Goal: Task Accomplishment & Management: Manage account settings

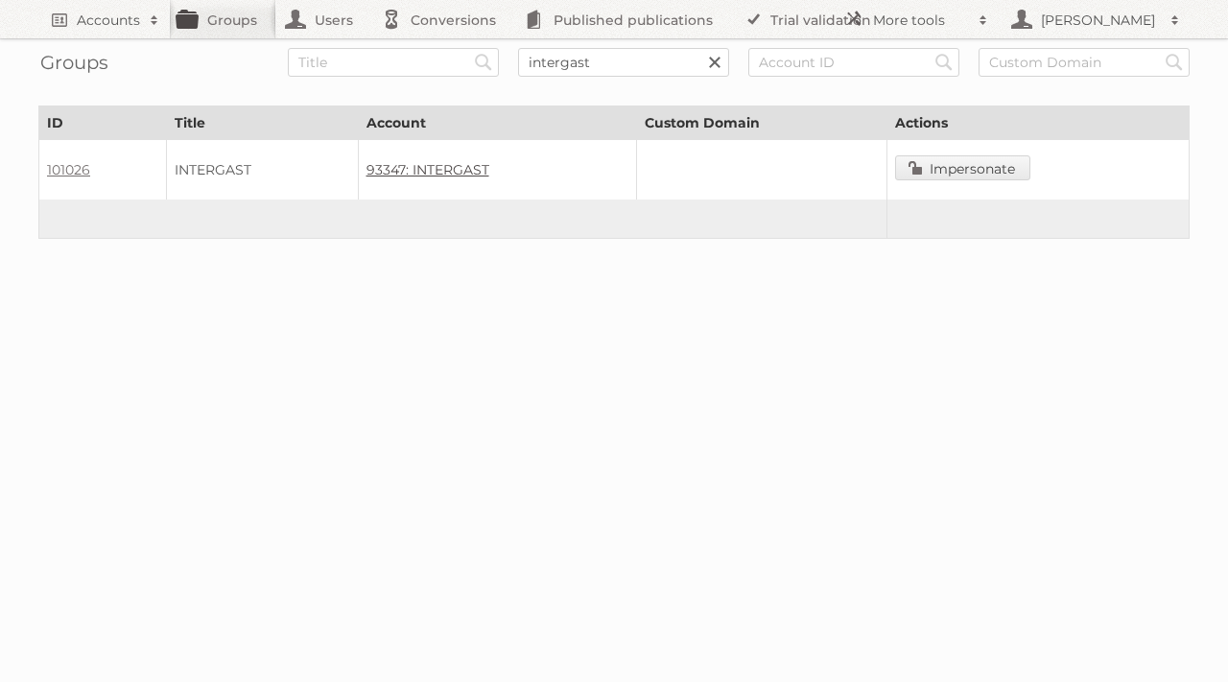
click at [452, 164] on link "93347: INTERGAST" at bounding box center [427, 169] width 123 height 17
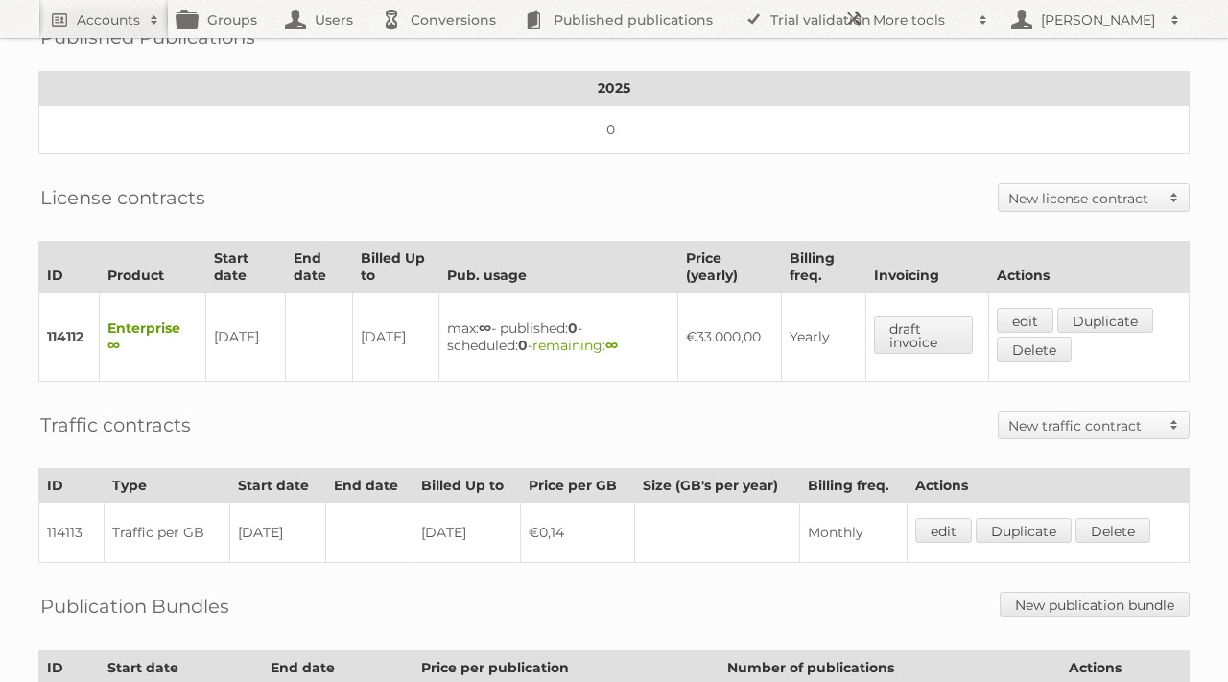
scroll to position [347, 0]
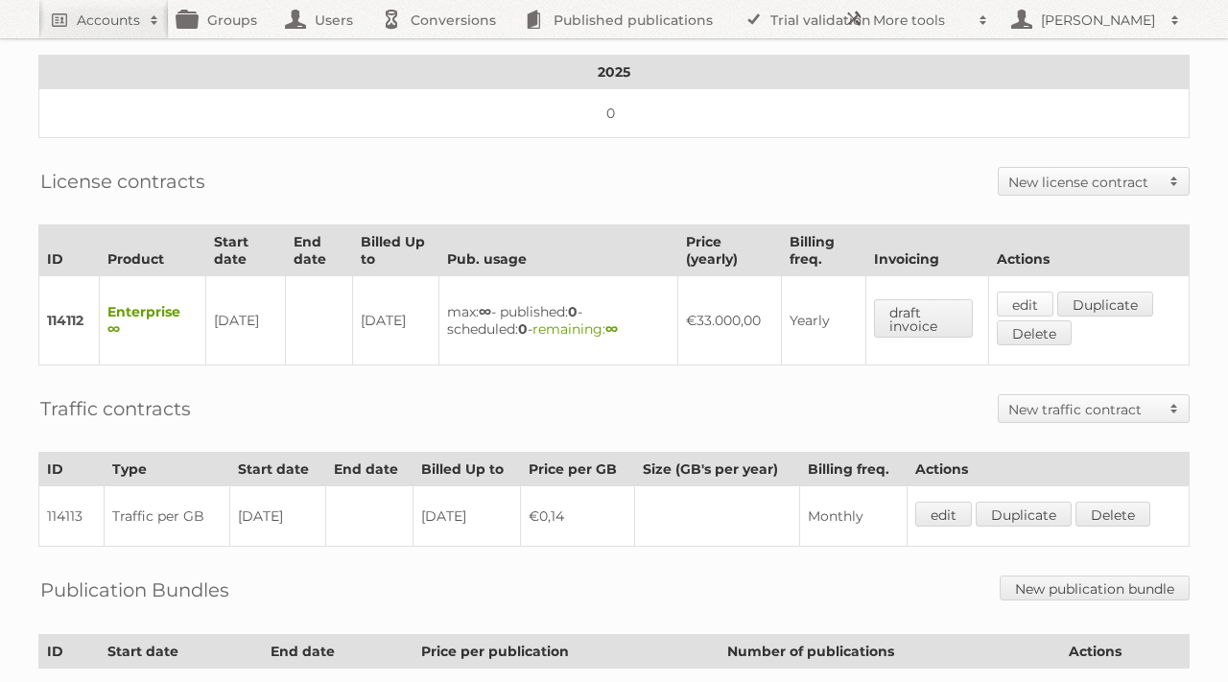
click at [1026, 292] on link "edit" at bounding box center [1025, 304] width 57 height 25
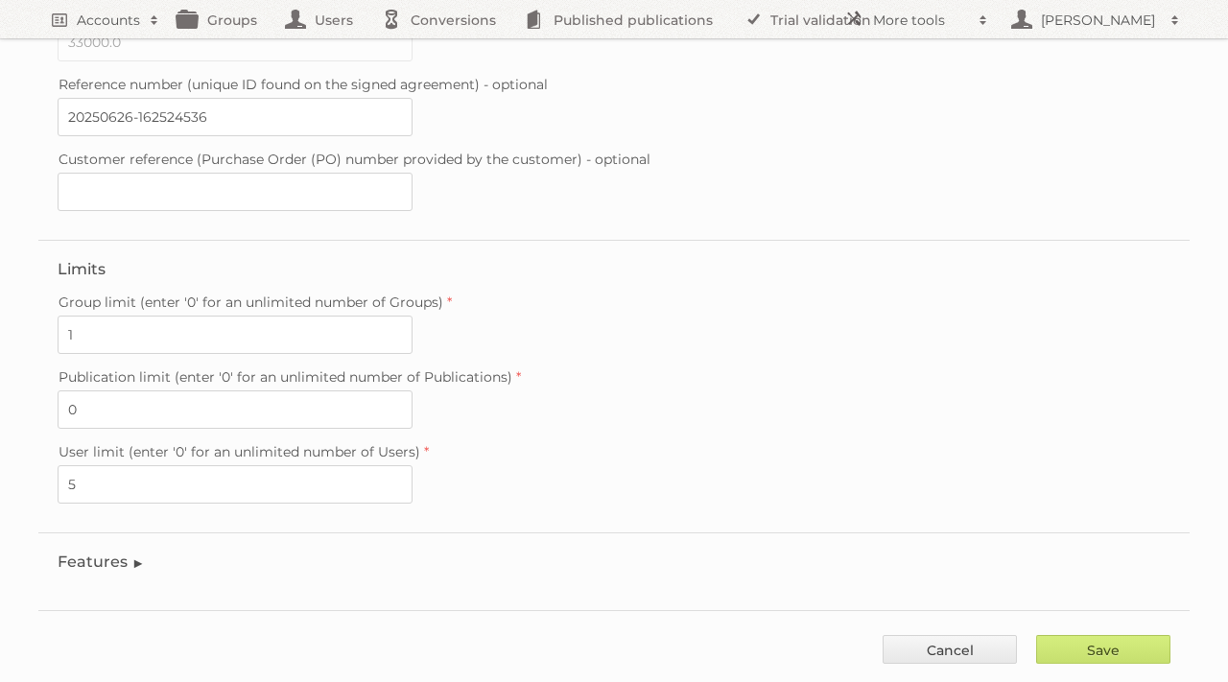
scroll to position [544, 0]
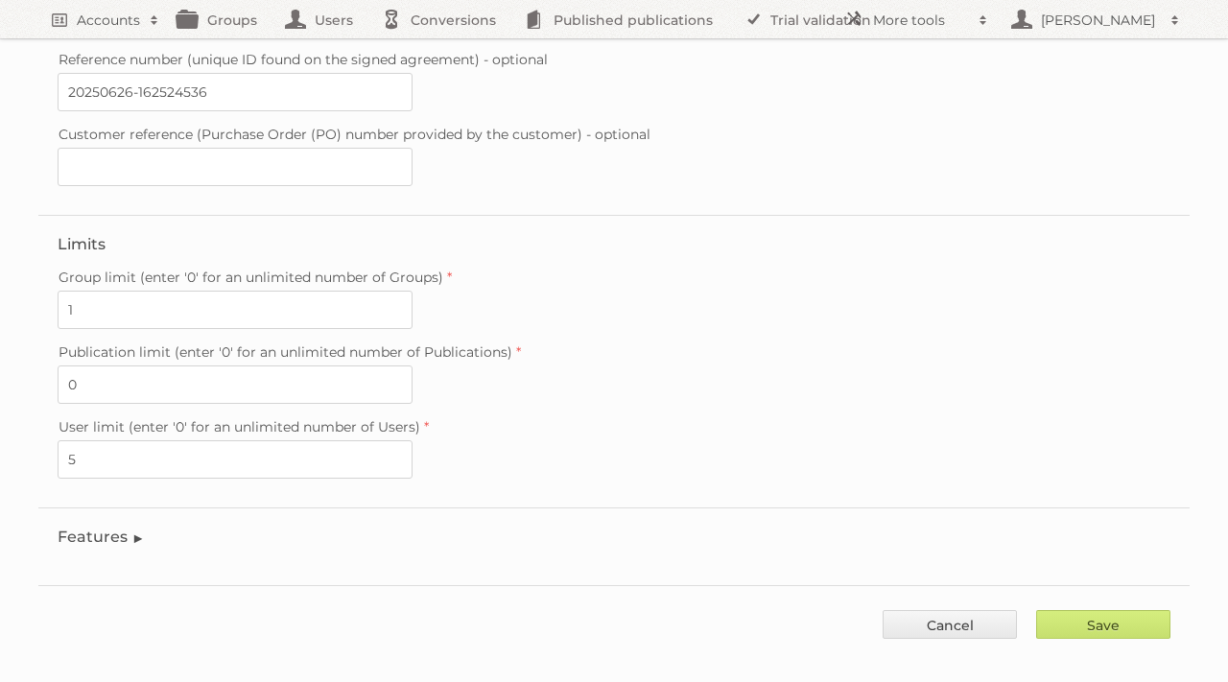
click at [130, 528] on legend "Features" at bounding box center [101, 537] width 87 height 18
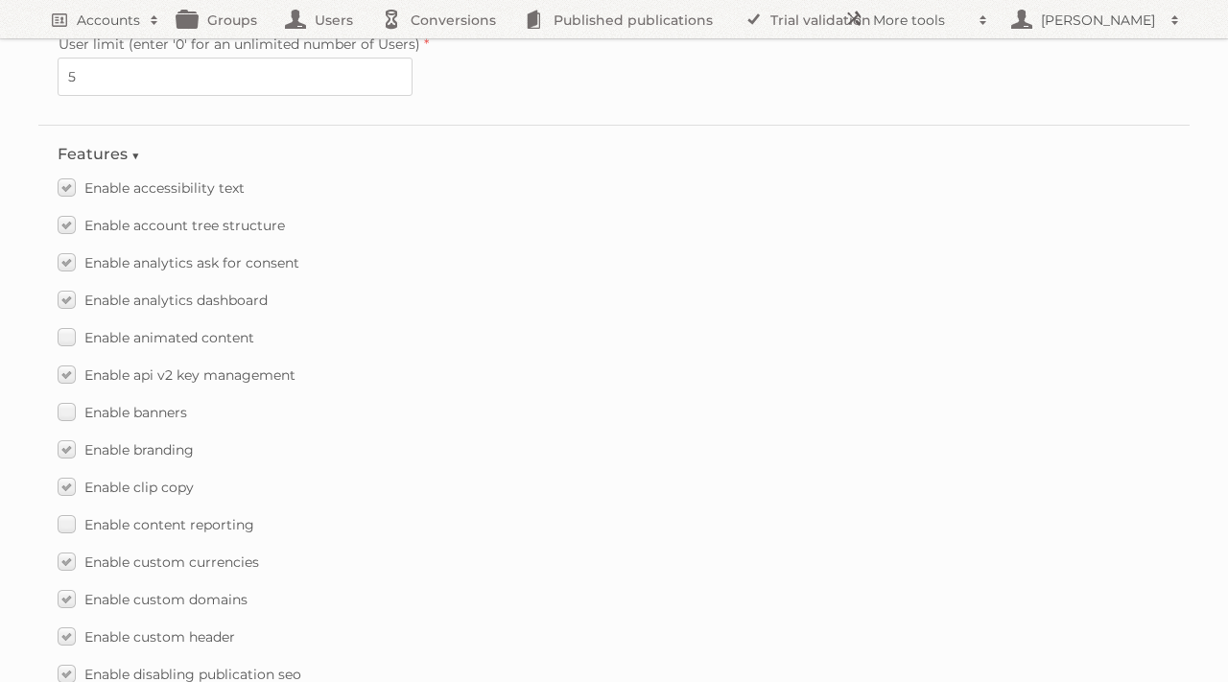
scroll to position [929, 0]
click at [69, 321] on label "Enable animated content" at bounding box center [156, 335] width 197 height 28
click at [0, 0] on input "Enable animated content" at bounding box center [0, 0] width 0 height 0
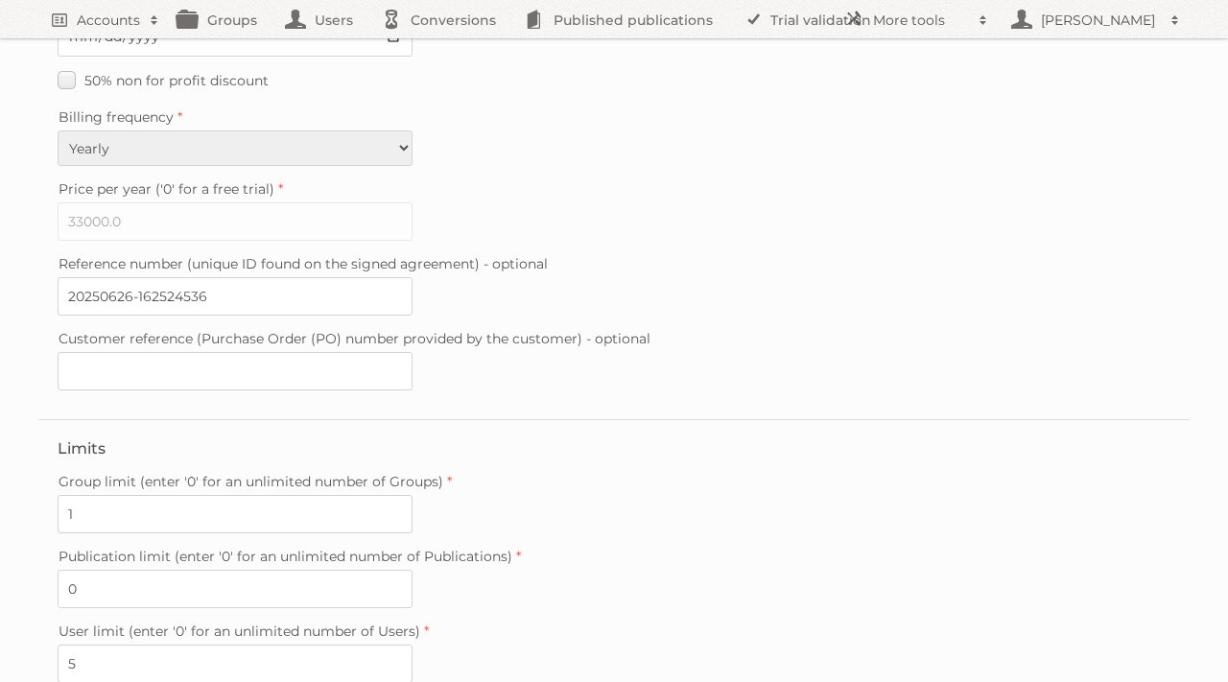
scroll to position [2028, 0]
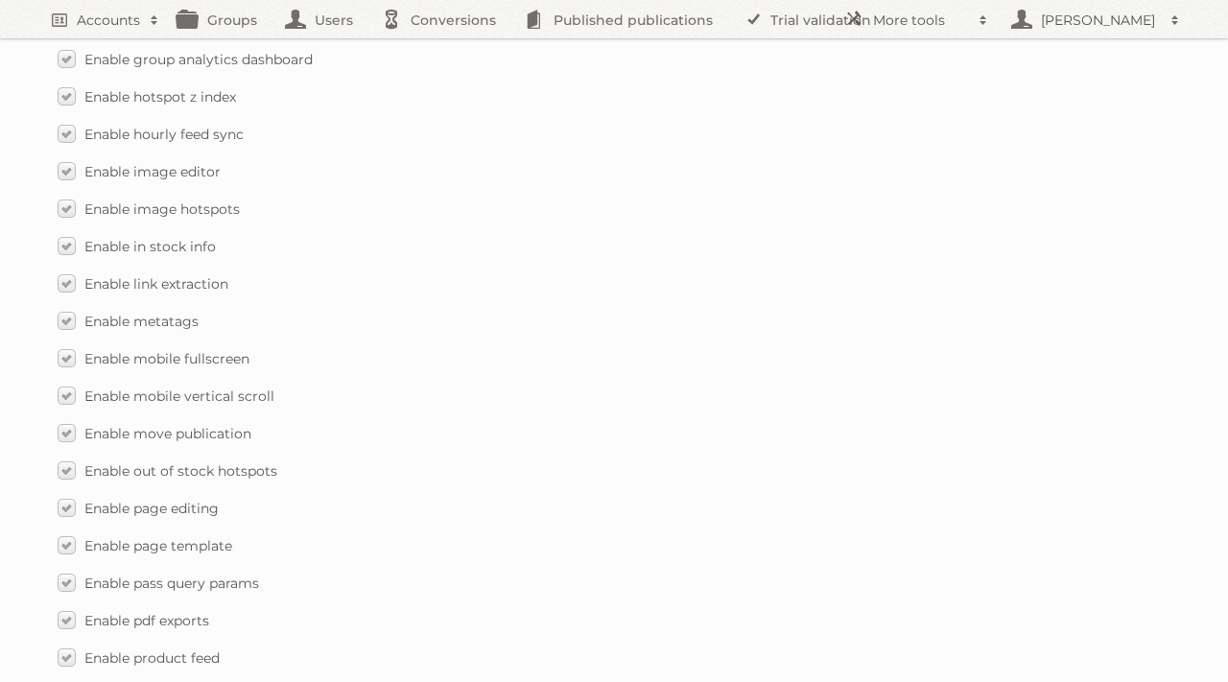
drag, startPoint x: 629, startPoint y: 416, endPoint x: 616, endPoint y: 401, distance: 20.4
click at [623, 419] on div "Enable move publication" at bounding box center [614, 433] width 1113 height 28
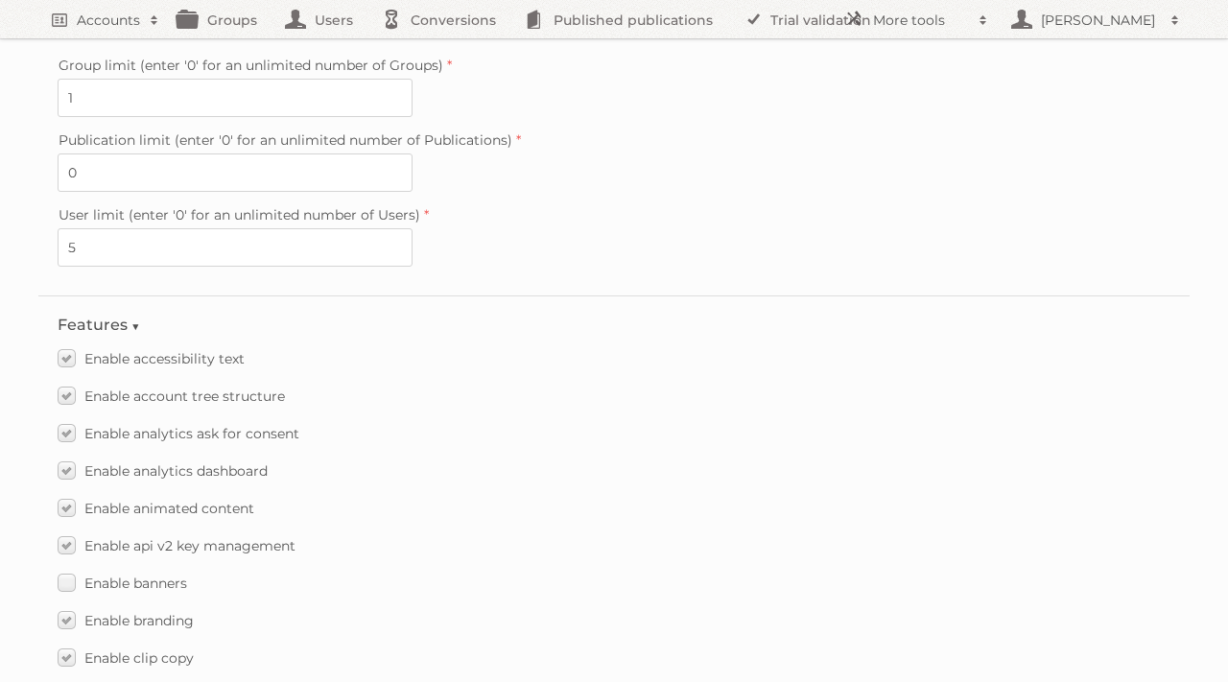
scroll to position [2814, 0]
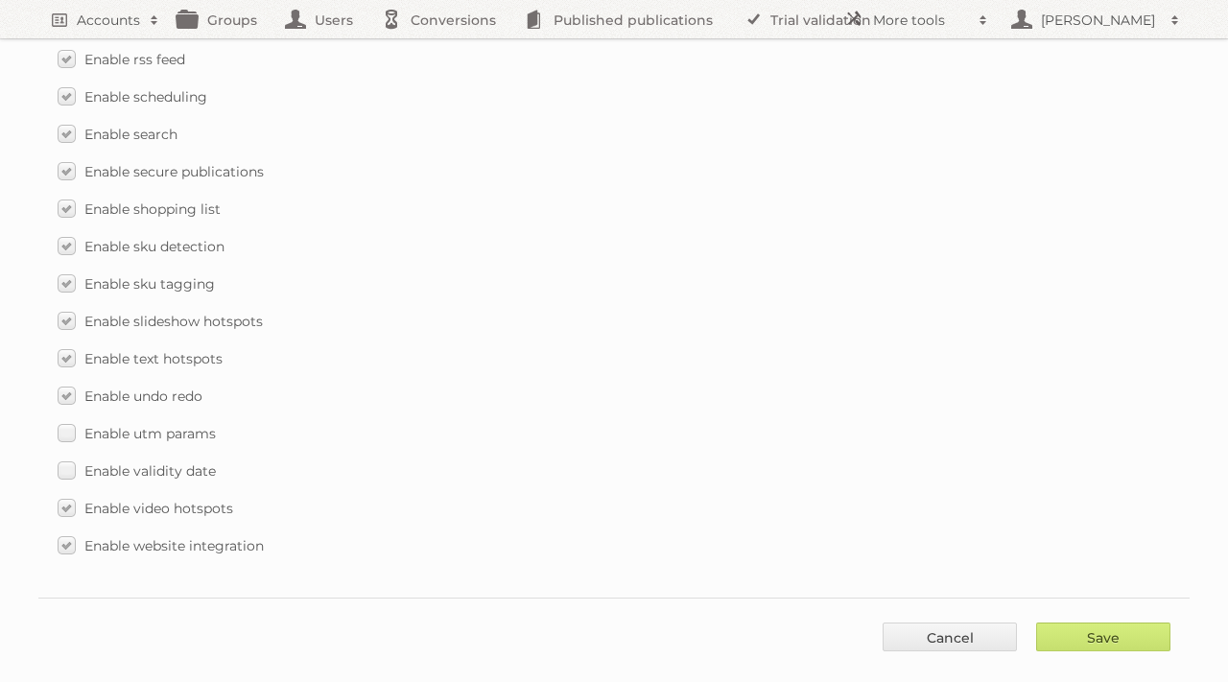
click at [589, 419] on div "Enable utm params" at bounding box center [614, 433] width 1113 height 28
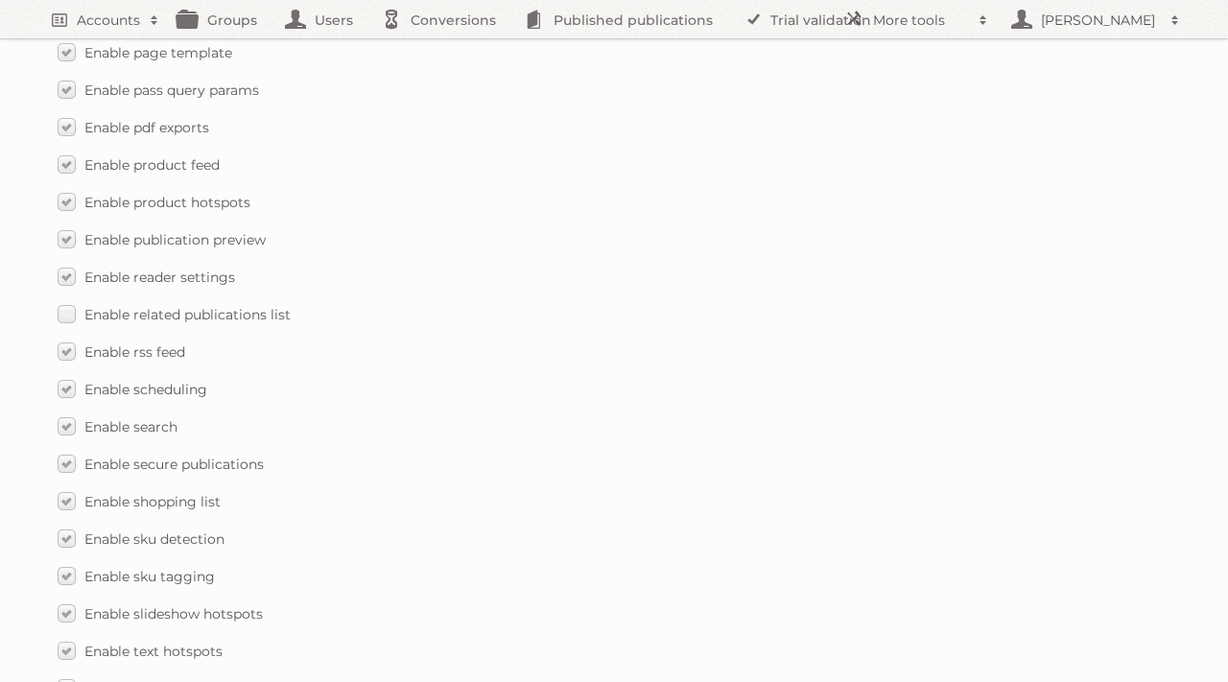
scroll to position [2826, 0]
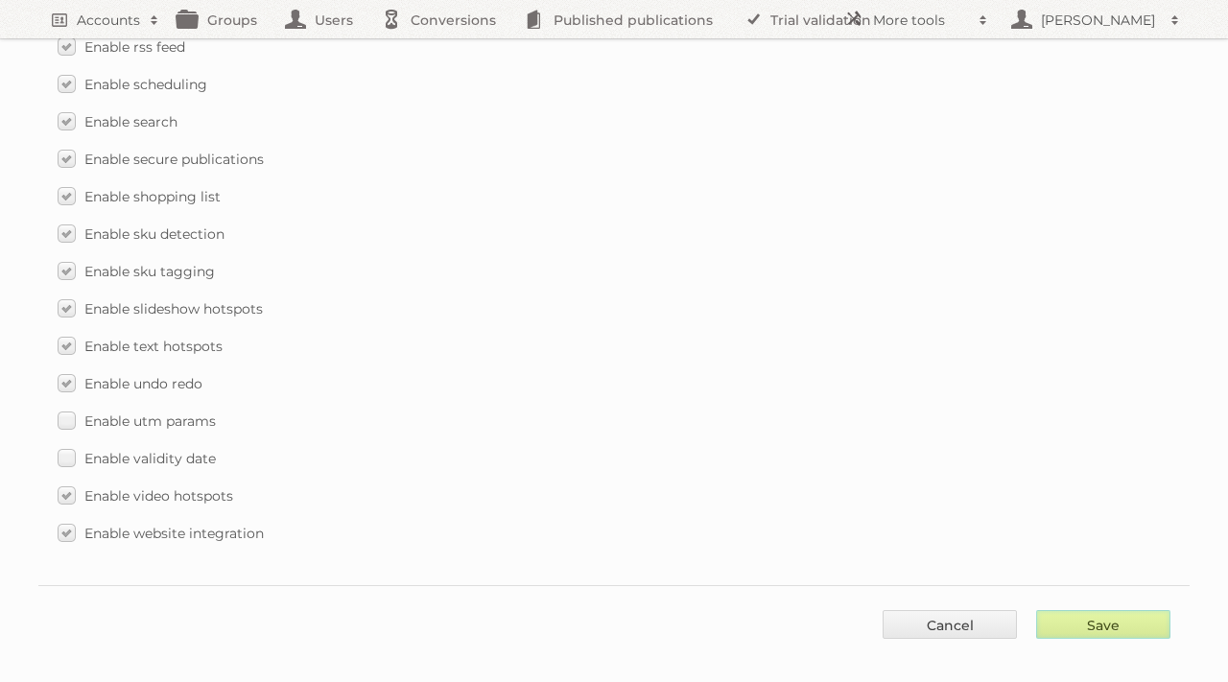
click at [1105, 610] on input "Save" at bounding box center [1103, 624] width 134 height 29
type input "..."
